Goal: Task Accomplishment & Management: Use online tool/utility

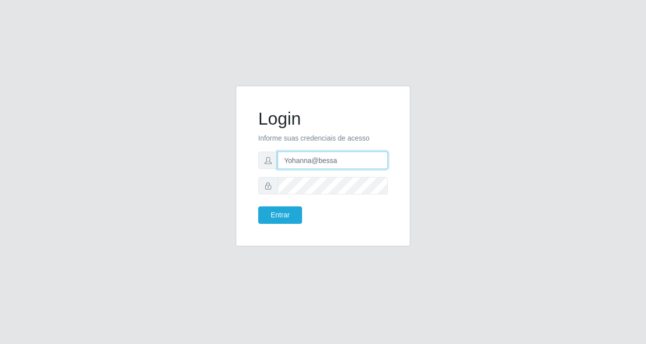
click at [324, 159] on input "Yohanna@bessa" at bounding box center [333, 160] width 110 height 17
click at [339, 161] on input "Yohanna@bessa" at bounding box center [333, 160] width 110 height 17
type input "Y"
click at [348, 158] on input "SA" at bounding box center [333, 160] width 110 height 17
click at [258, 206] on button "Entrar" at bounding box center [280, 214] width 44 height 17
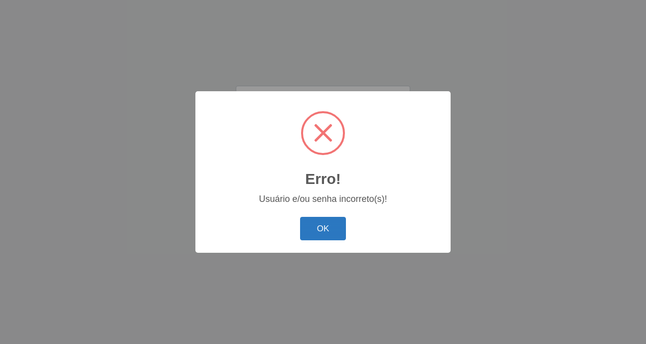
click at [305, 239] on button "OK" at bounding box center [323, 228] width 46 height 23
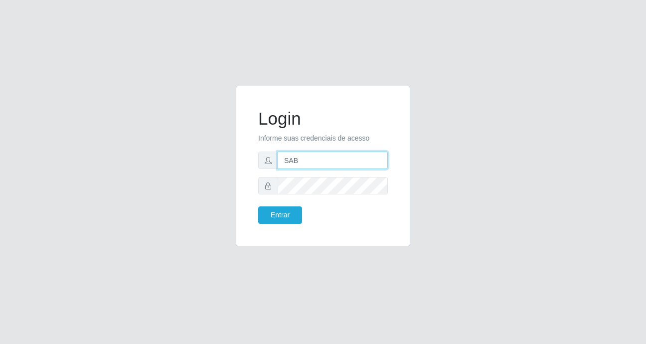
click at [323, 161] on input "SAB" at bounding box center [333, 160] width 110 height 17
type input "sabrina@b9"
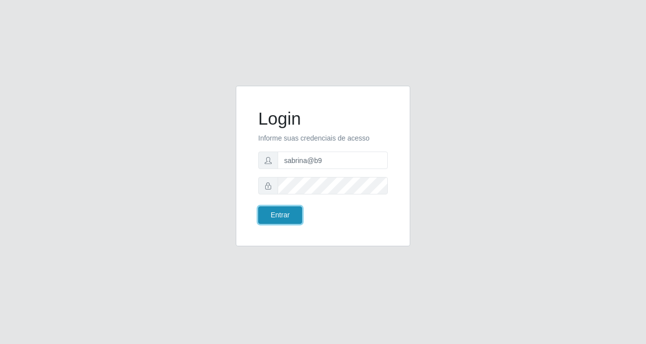
click at [280, 217] on button "Entrar" at bounding box center [280, 214] width 44 height 17
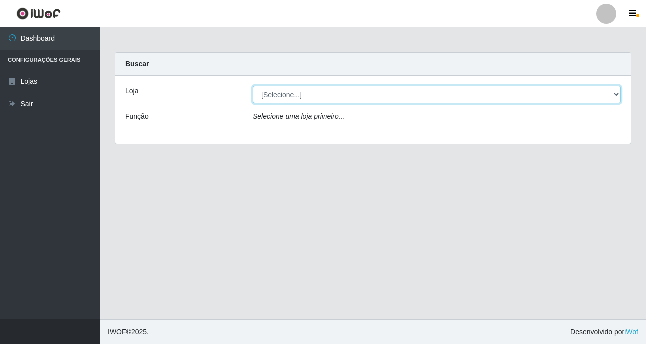
click at [617, 95] on select "[Selecione...] Bemais Supermercados - B9 Bessa" at bounding box center [437, 94] width 368 height 17
select select "410"
click at [253, 86] on select "[Selecione...] Bemais Supermercados - B9 Bessa" at bounding box center [437, 94] width 368 height 17
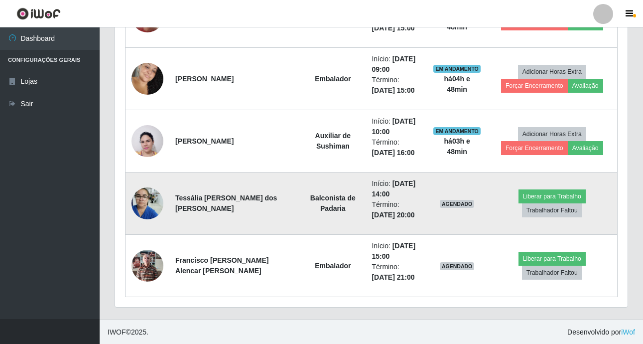
scroll to position [452, 0]
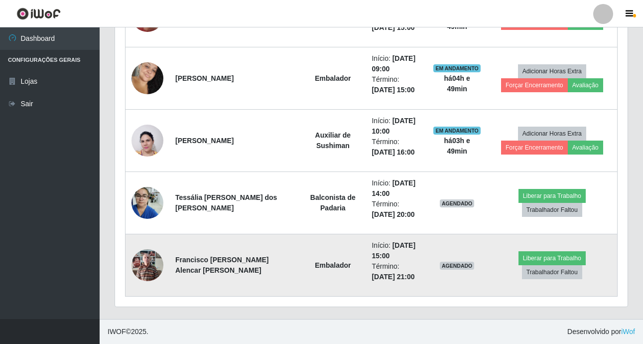
click at [150, 264] on img at bounding box center [148, 265] width 32 height 42
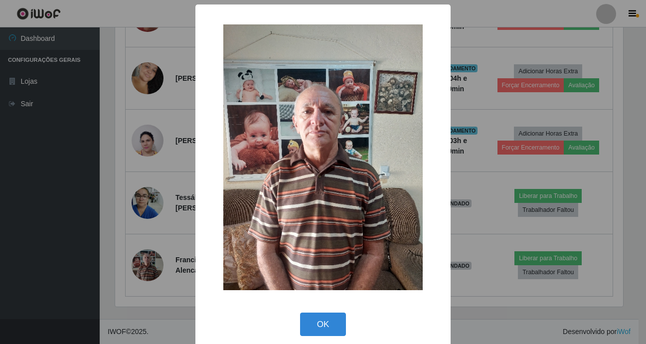
click at [79, 237] on div "× OK Cancel" at bounding box center [323, 172] width 646 height 344
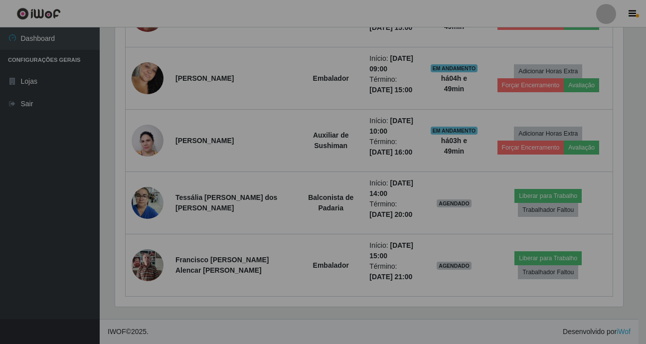
scroll to position [207, 513]
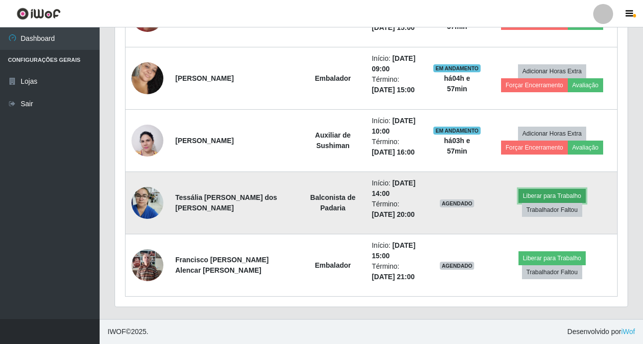
click at [519, 203] on button "Liberar para Trabalho" at bounding box center [552, 196] width 67 height 14
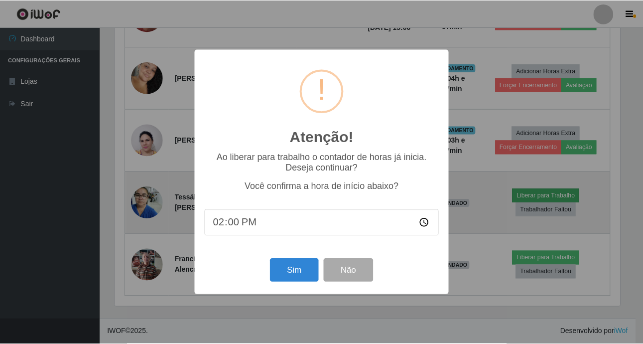
scroll to position [207, 508]
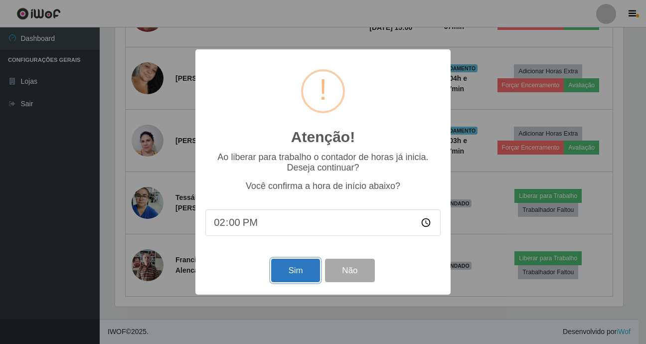
click at [297, 280] on button "Sim" at bounding box center [295, 270] width 48 height 23
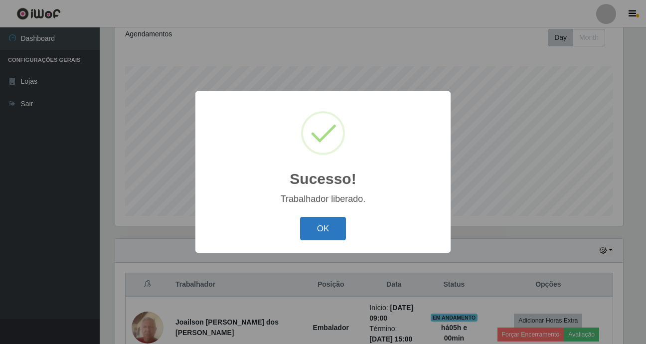
click at [323, 229] on button "OK" at bounding box center [323, 228] width 46 height 23
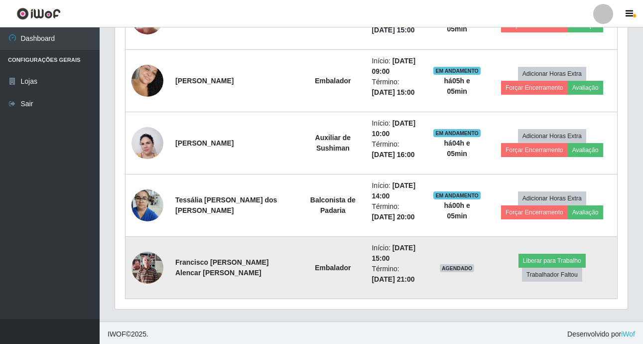
scroll to position [452, 0]
